Goal: Transaction & Acquisition: Subscribe to service/newsletter

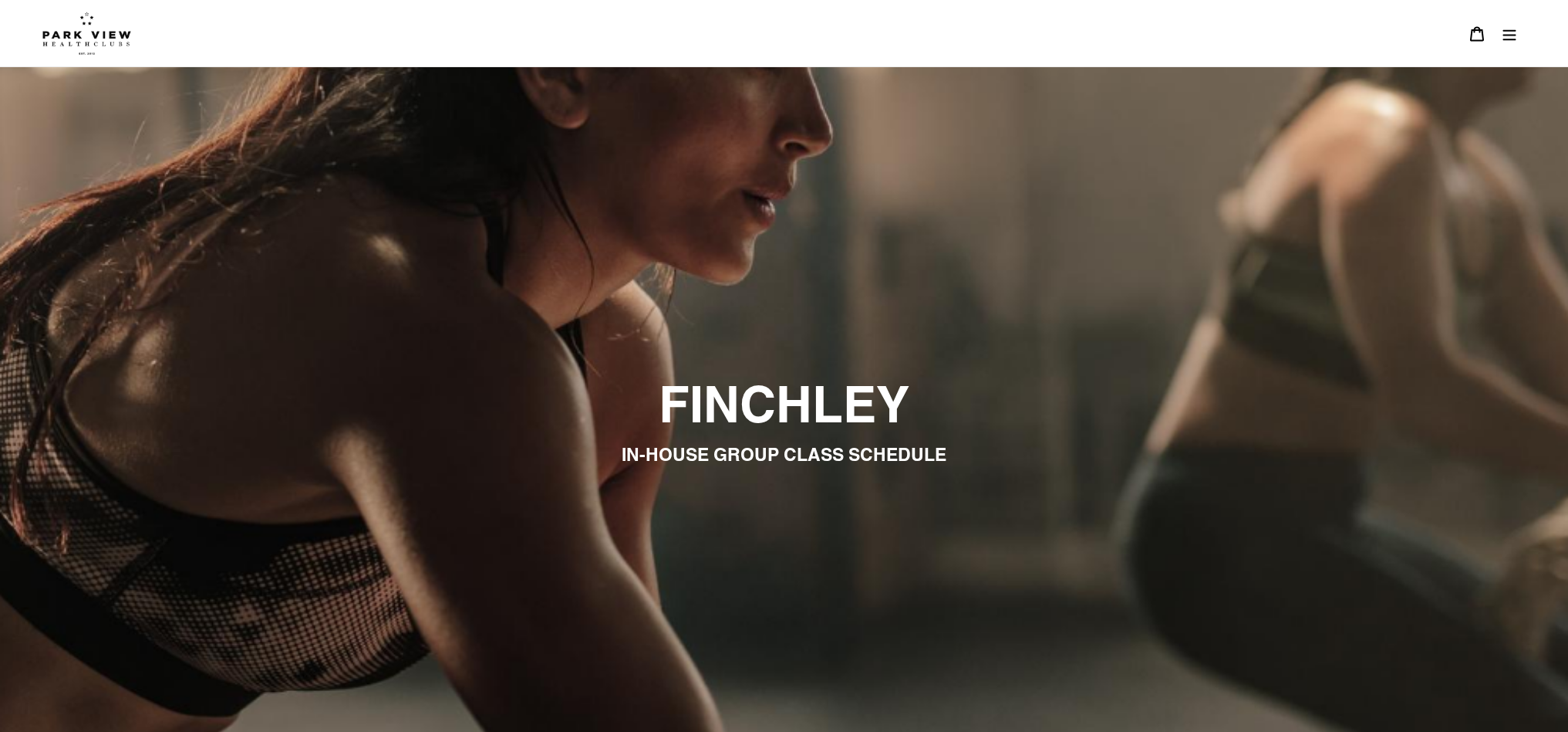
click at [58, 51] on img at bounding box center [87, 33] width 89 height 44
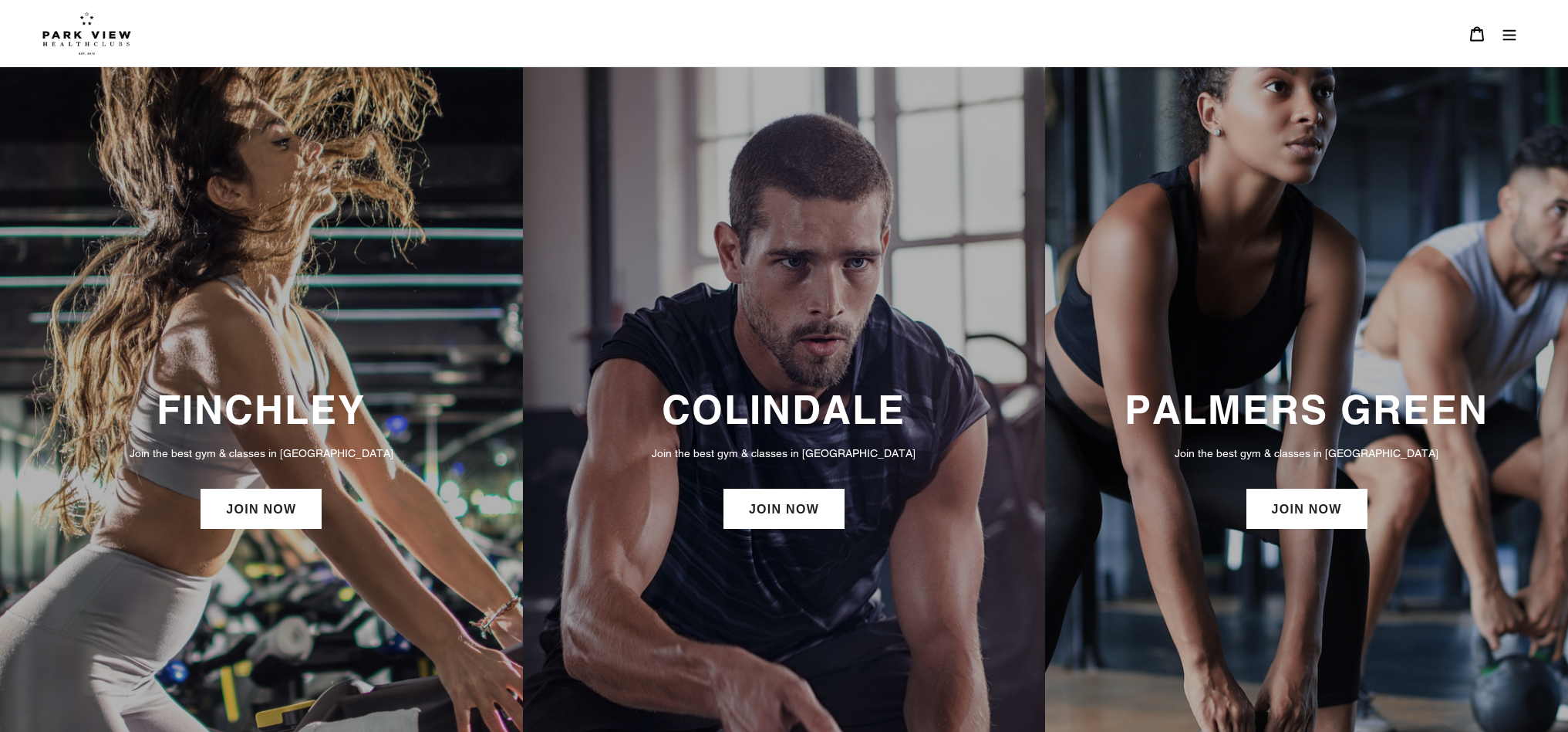
click at [101, 55] on div at bounding box center [770, 33] width 1457 height 66
click at [93, 38] on img at bounding box center [87, 33] width 89 height 44
click at [110, 32] on img at bounding box center [87, 33] width 89 height 44
click at [1511, 36] on icon "Menu" at bounding box center [1510, 34] width 16 height 16
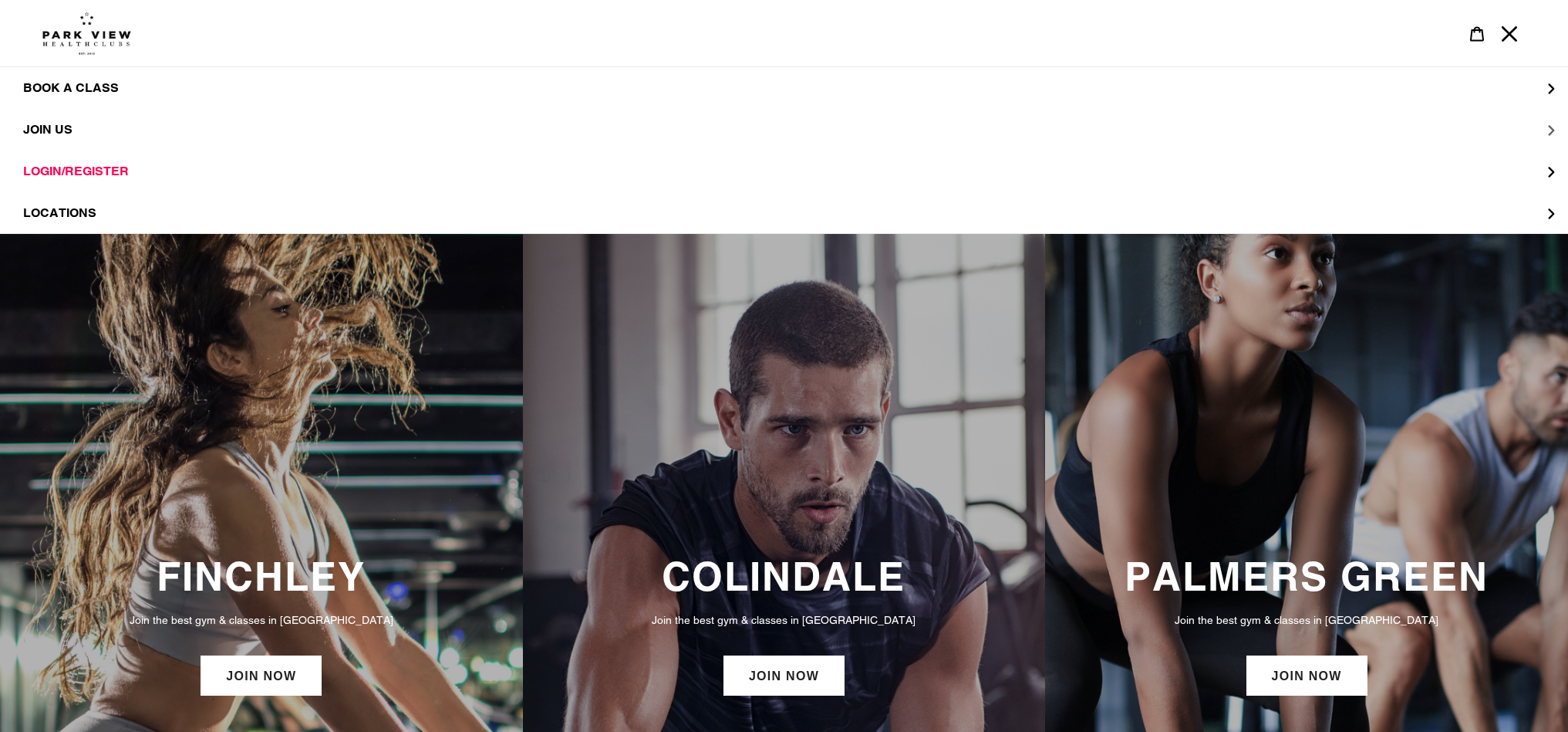
click at [61, 127] on span "JOIN US" at bounding box center [47, 130] width 49 height 16
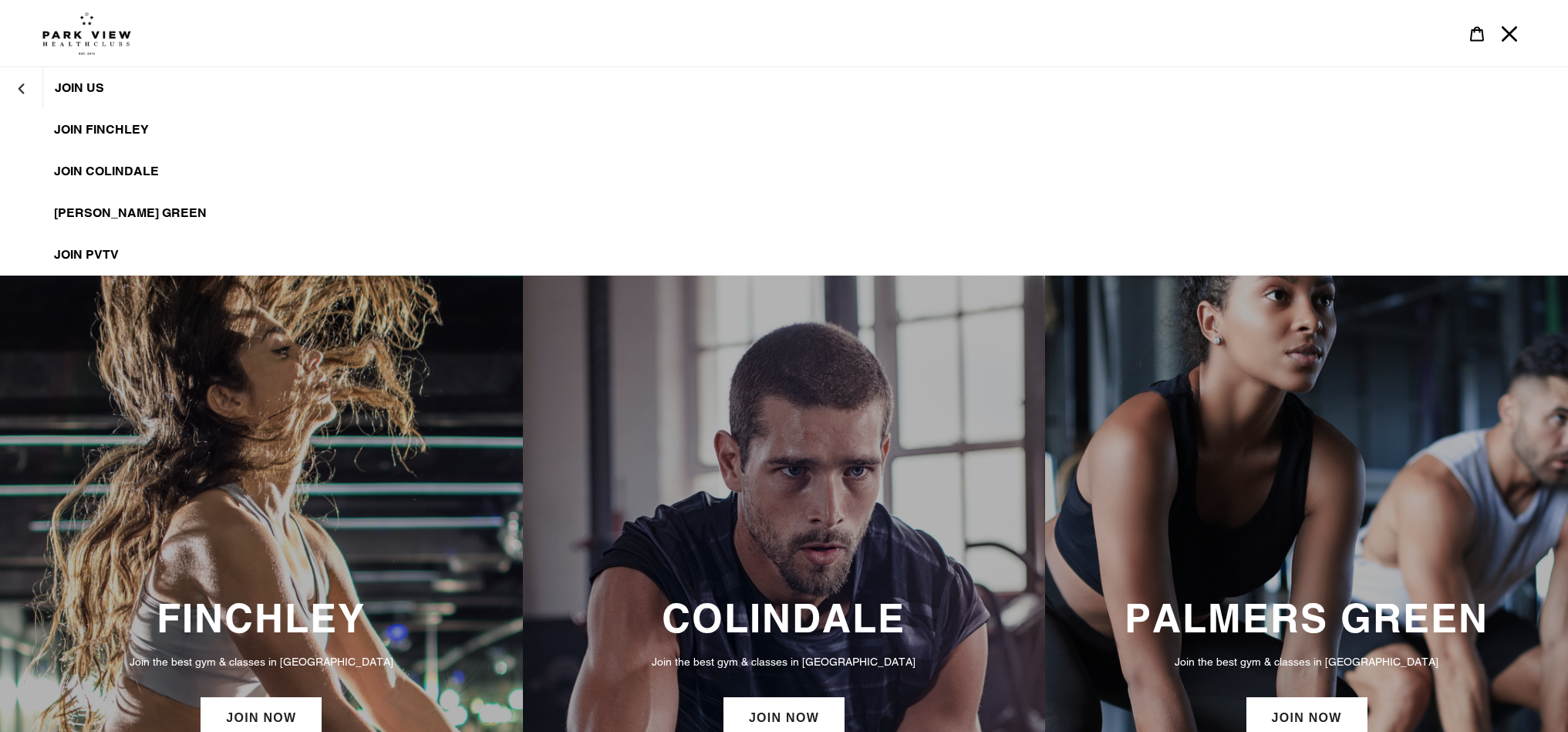
click at [119, 134] on span "JOIN FINCHLEY" at bounding box center [102, 130] width 95 height 16
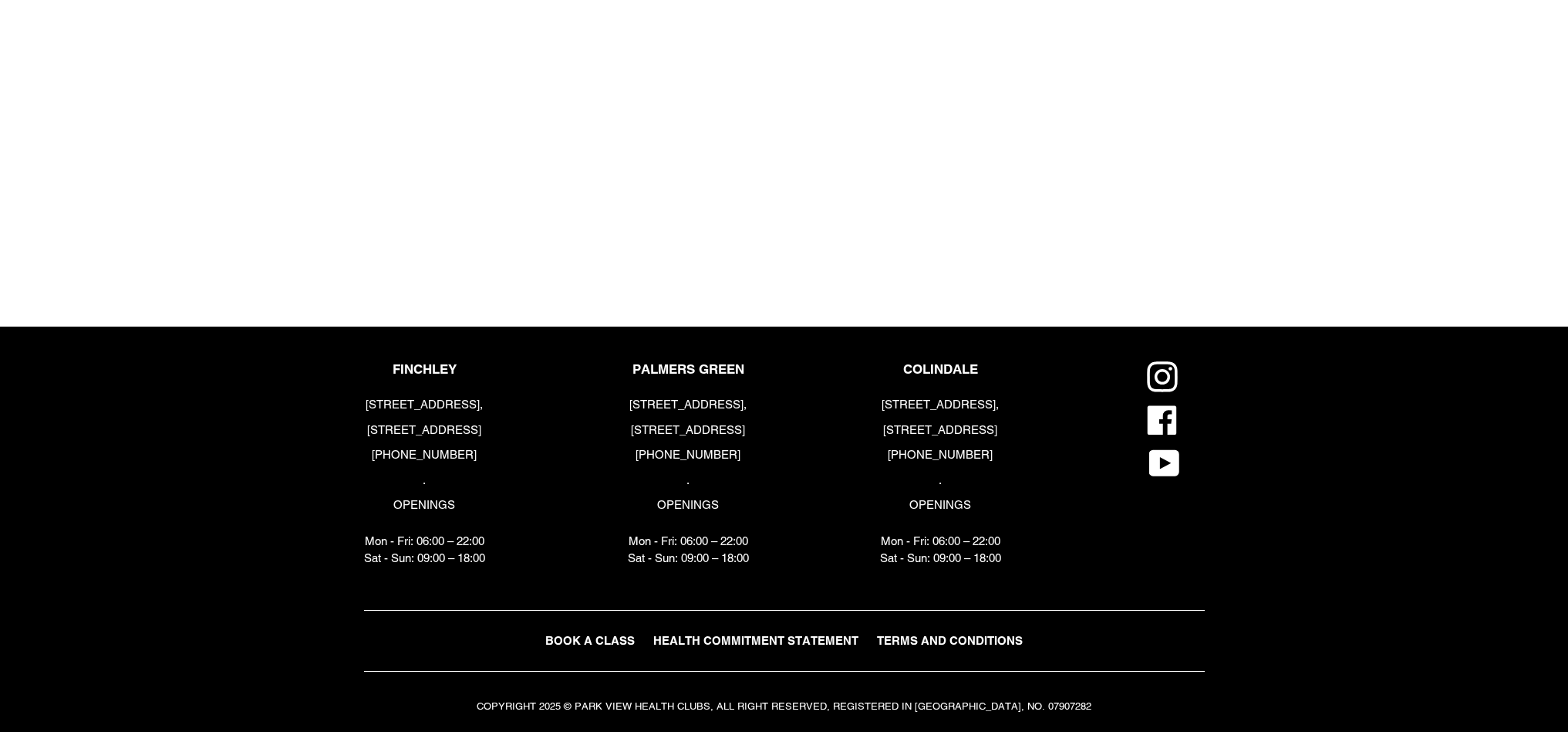
scroll to position [1819, 0]
